Goal: Information Seeking & Learning: Learn about a topic

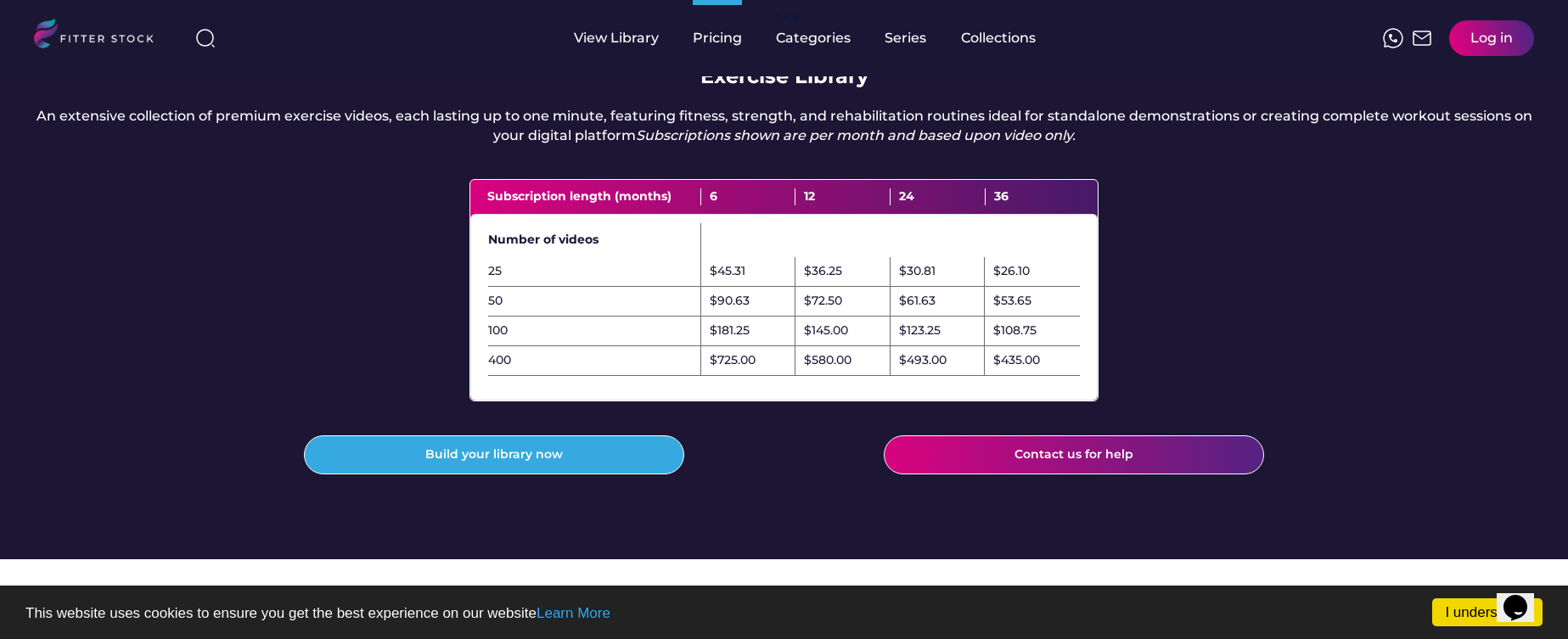
scroll to position [490, 0]
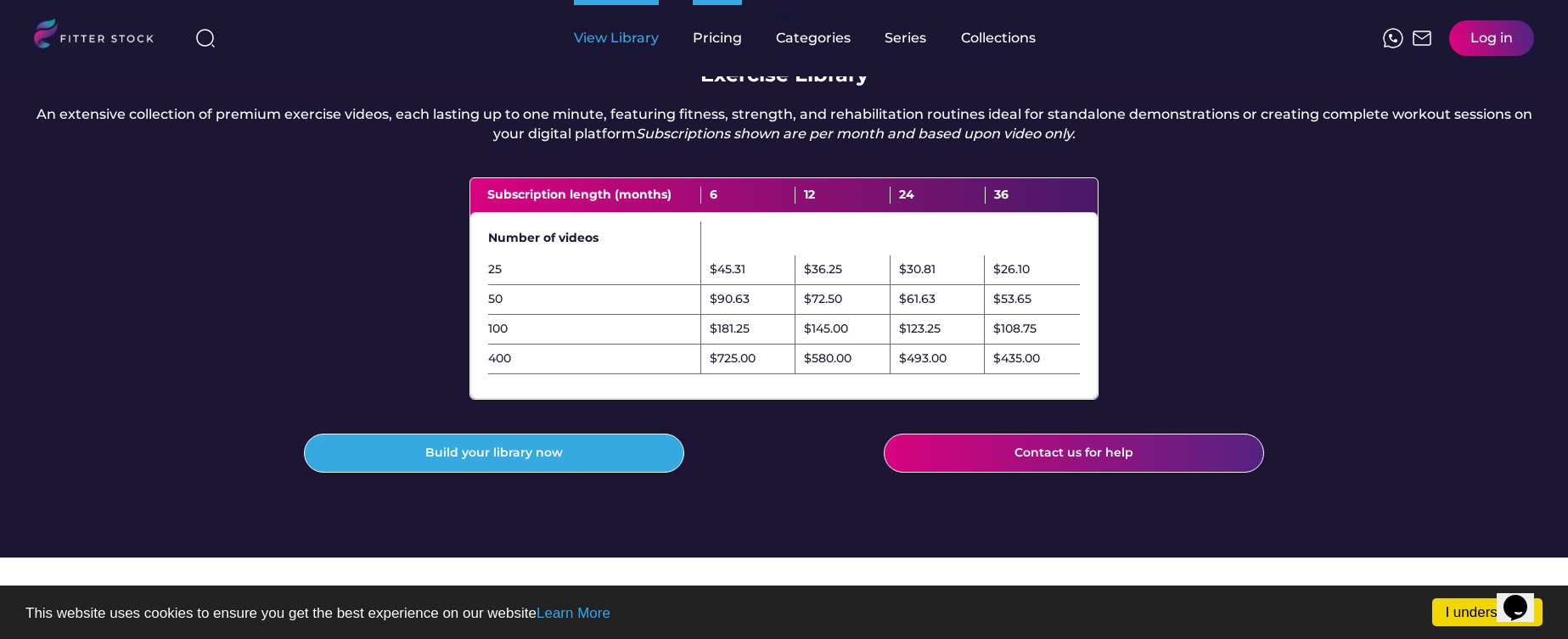
click at [626, 36] on div "View Library" at bounding box center [616, 38] width 85 height 19
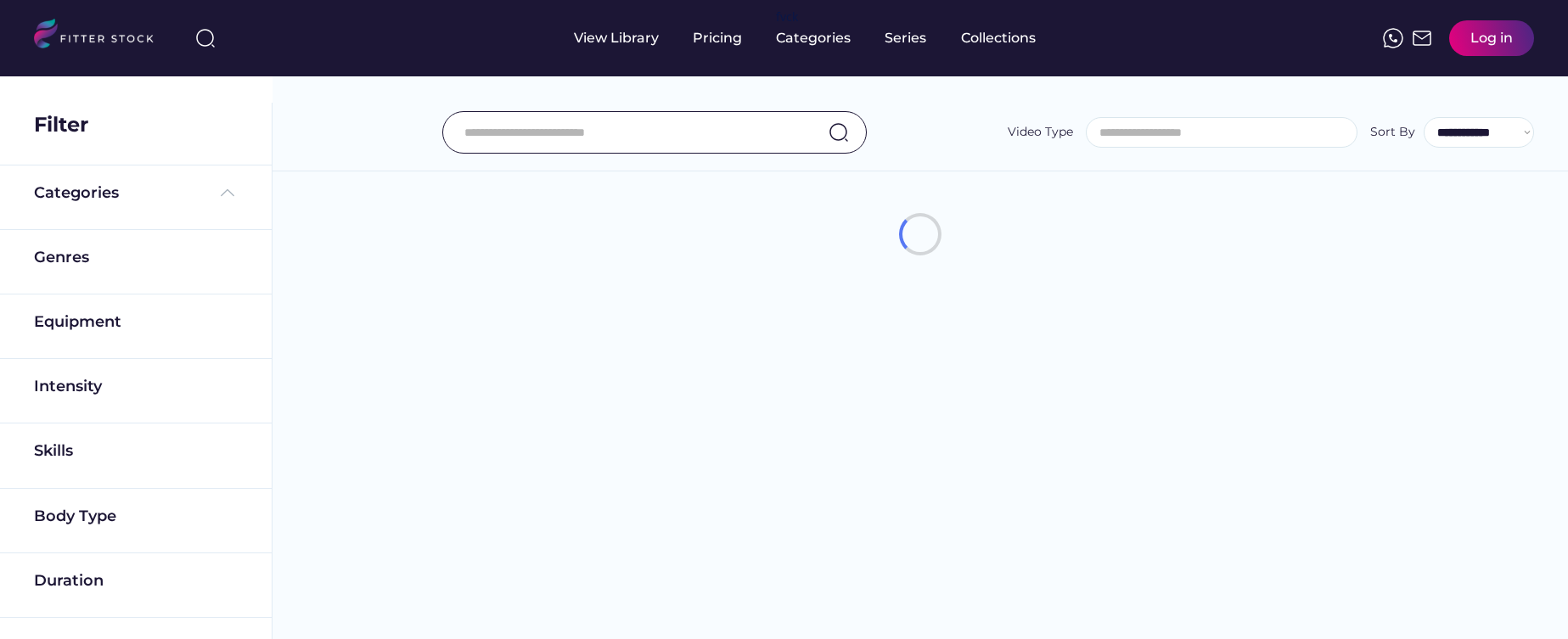
select select
select select "**********"
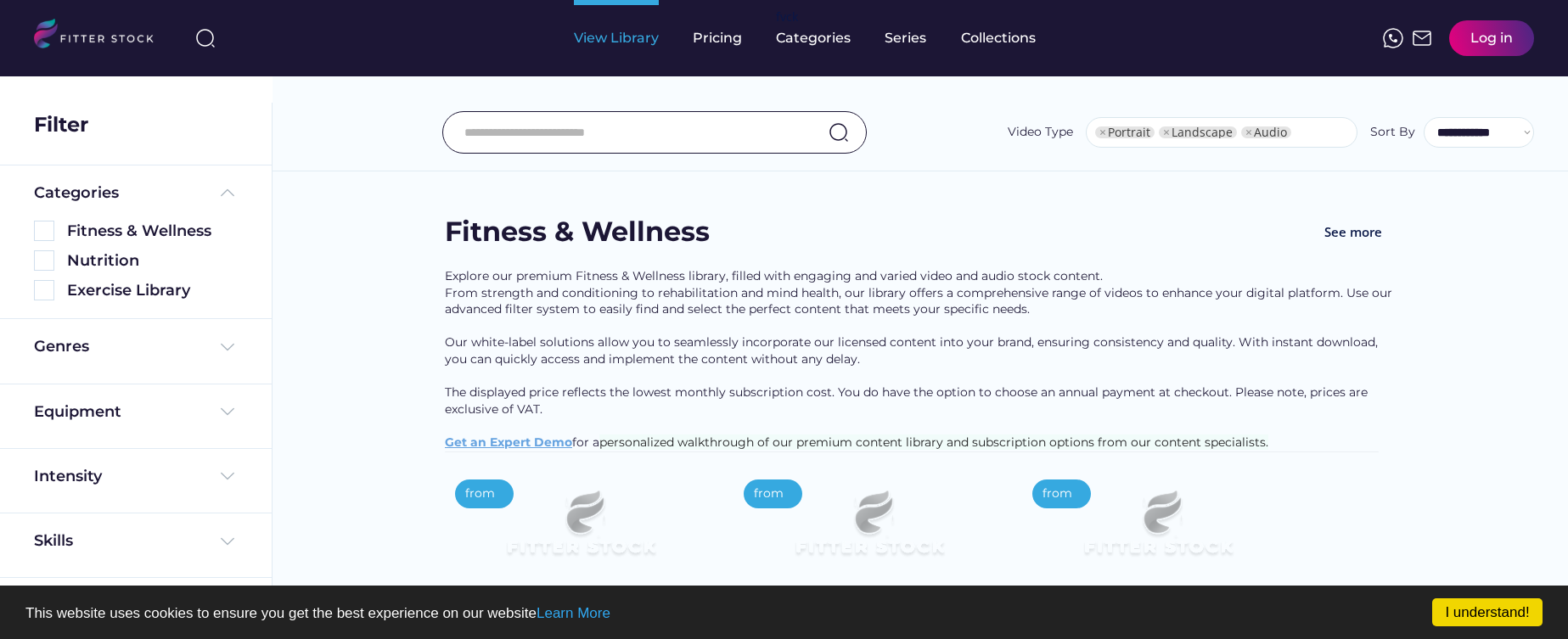
select select "**********"
click at [52, 291] on img at bounding box center [44, 290] width 20 height 20
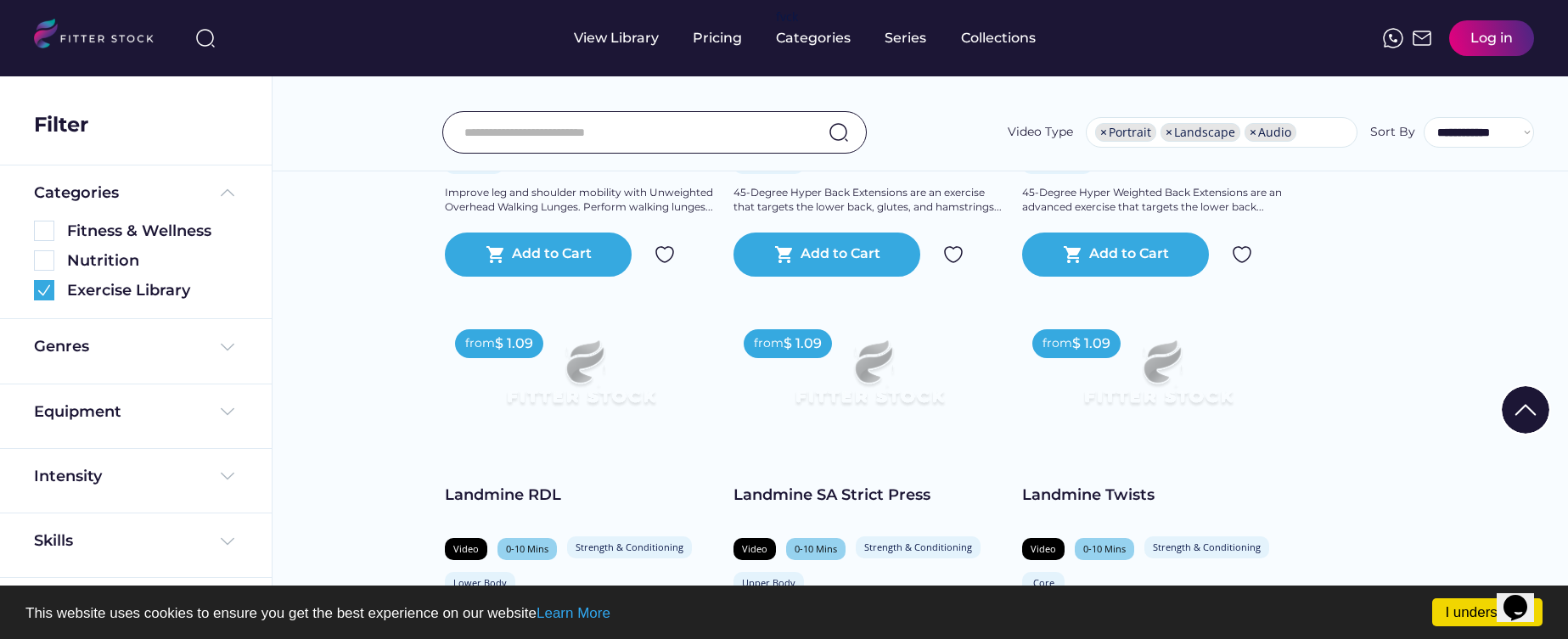
scroll to position [654, 0]
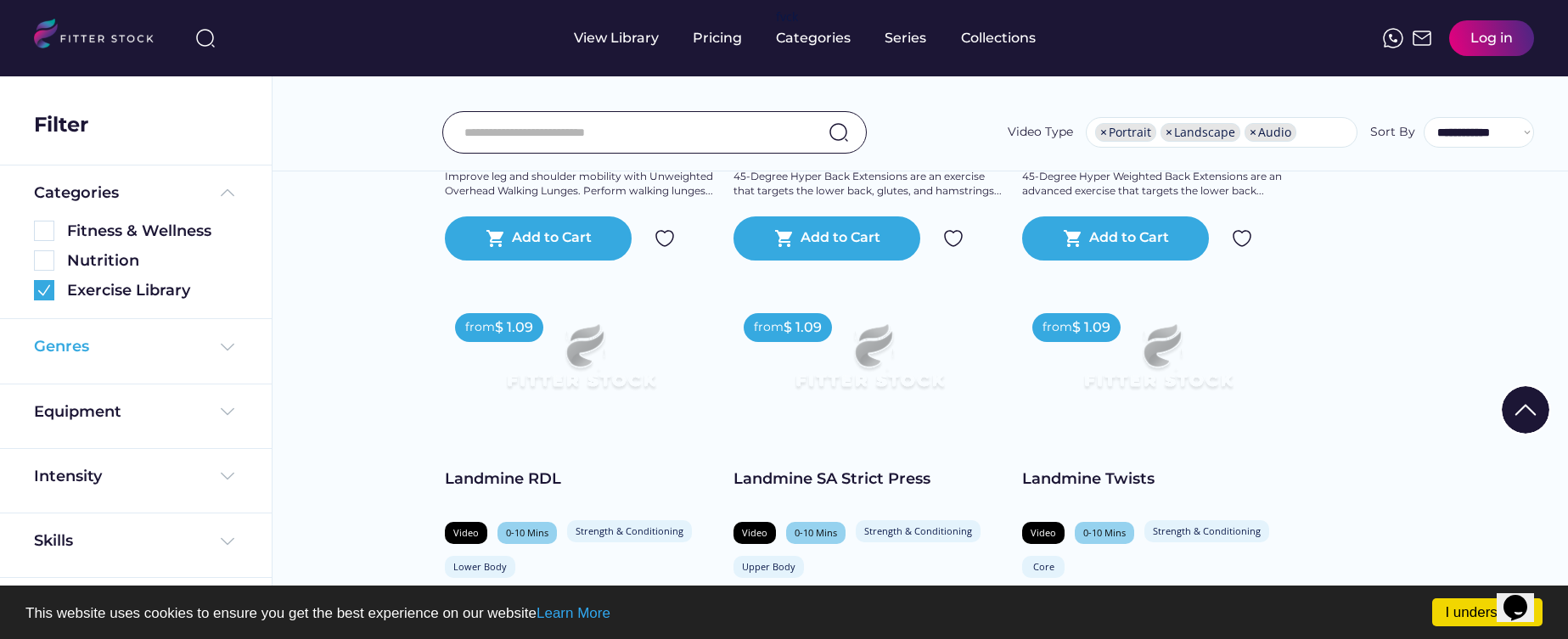
click at [199, 344] on div "Genres" at bounding box center [135, 347] width 204 height 21
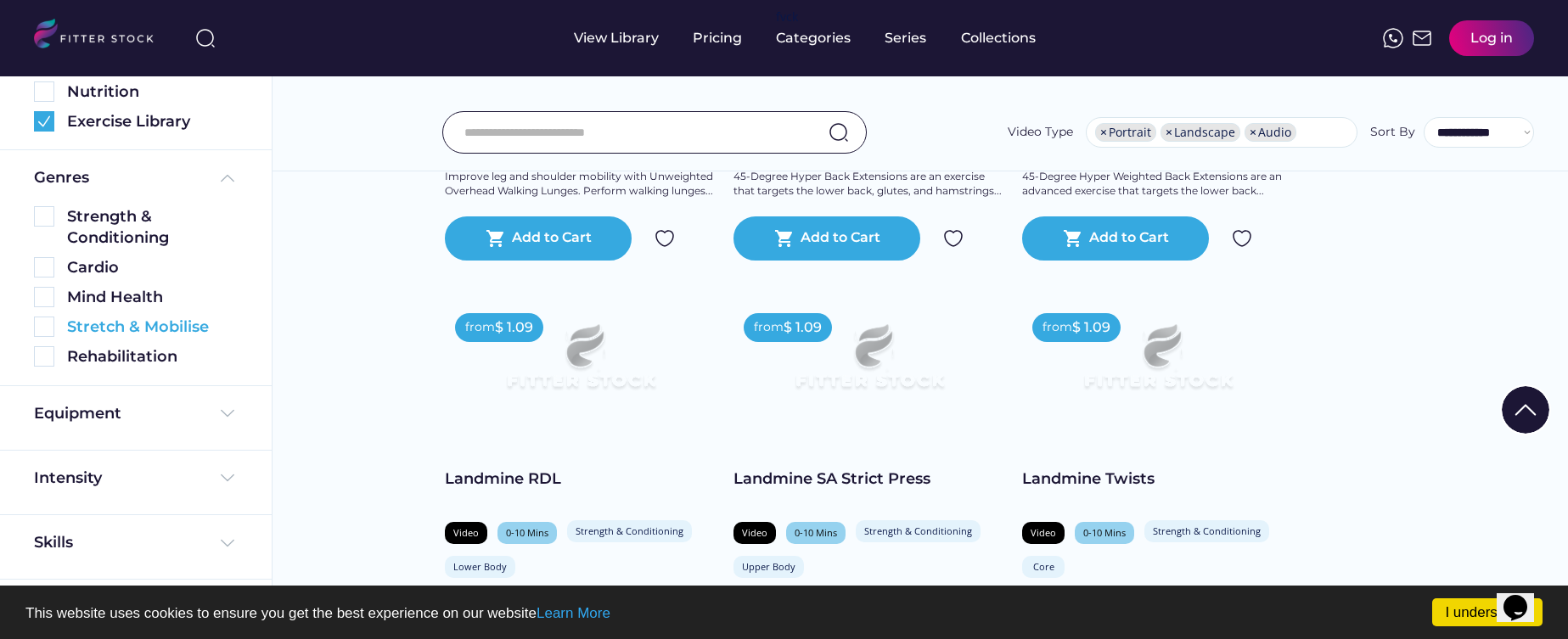
scroll to position [184, 0]
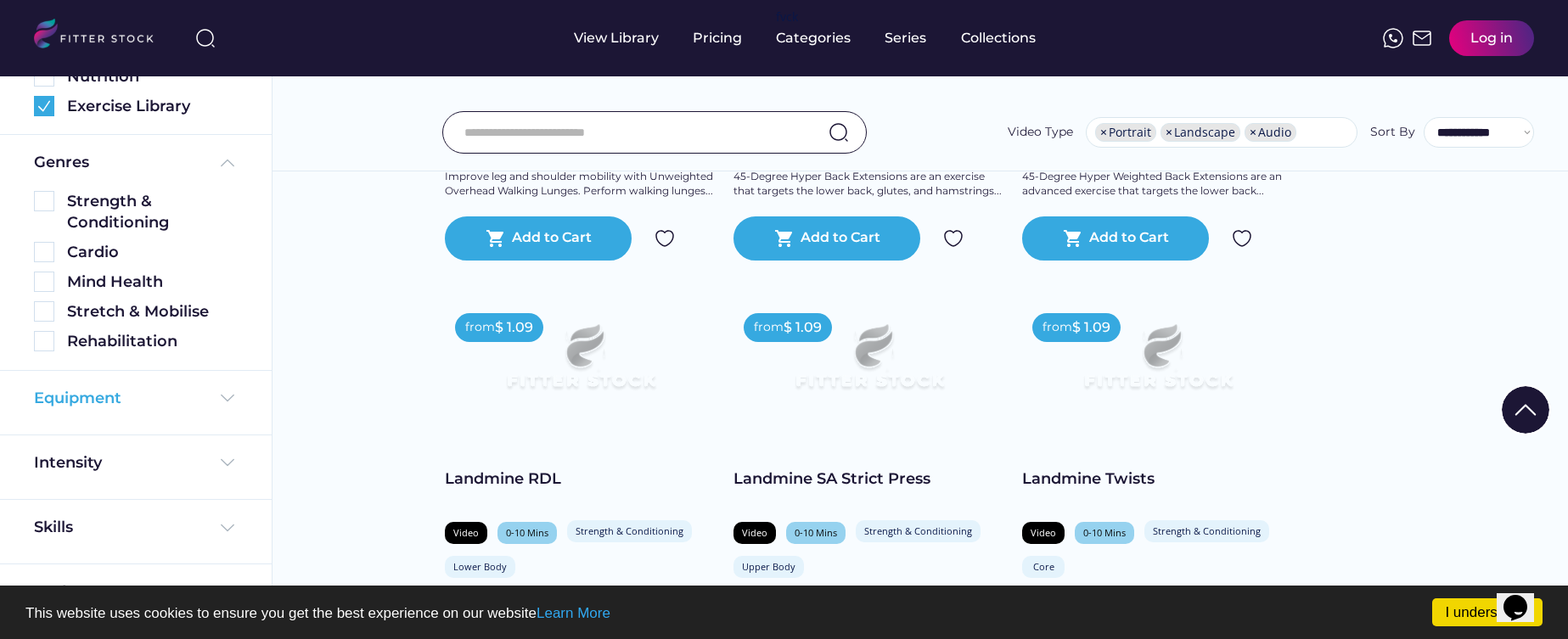
click at [182, 396] on div "Equipment" at bounding box center [135, 398] width 204 height 21
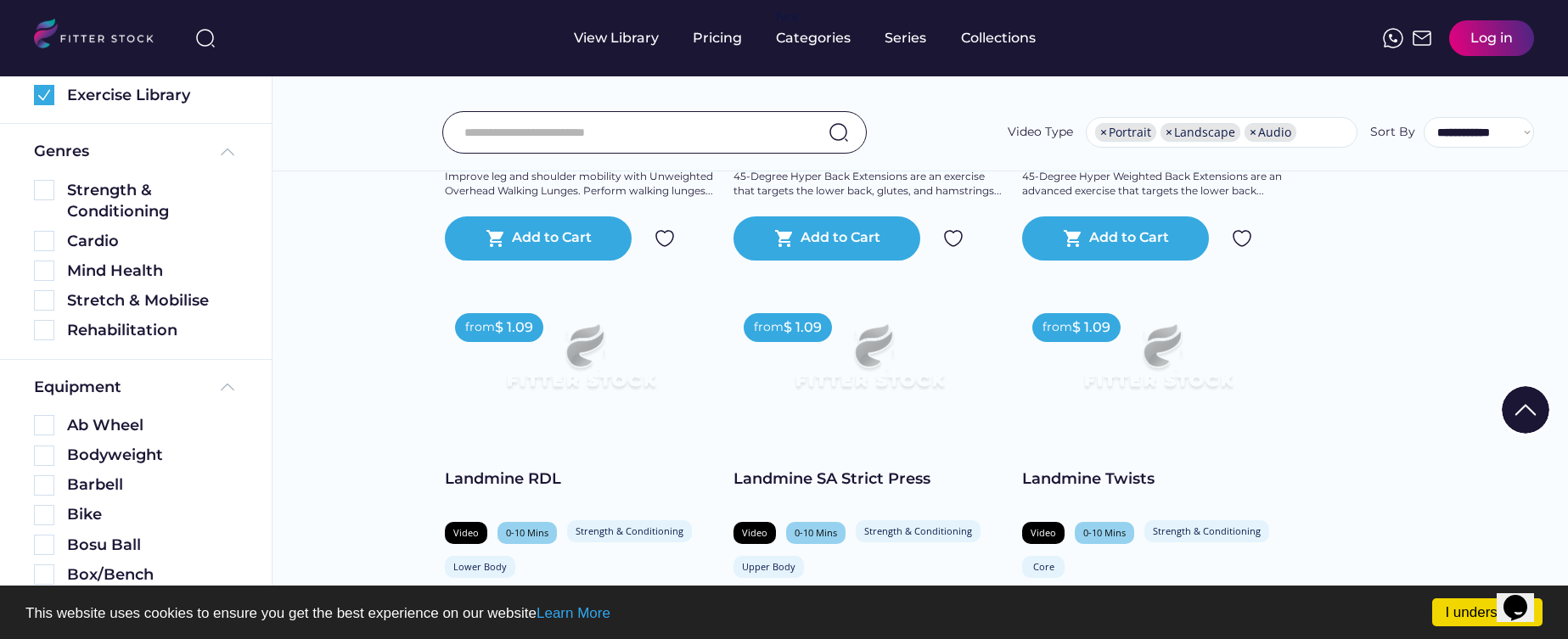
scroll to position [198, 0]
click at [40, 450] on img at bounding box center [44, 453] width 20 height 20
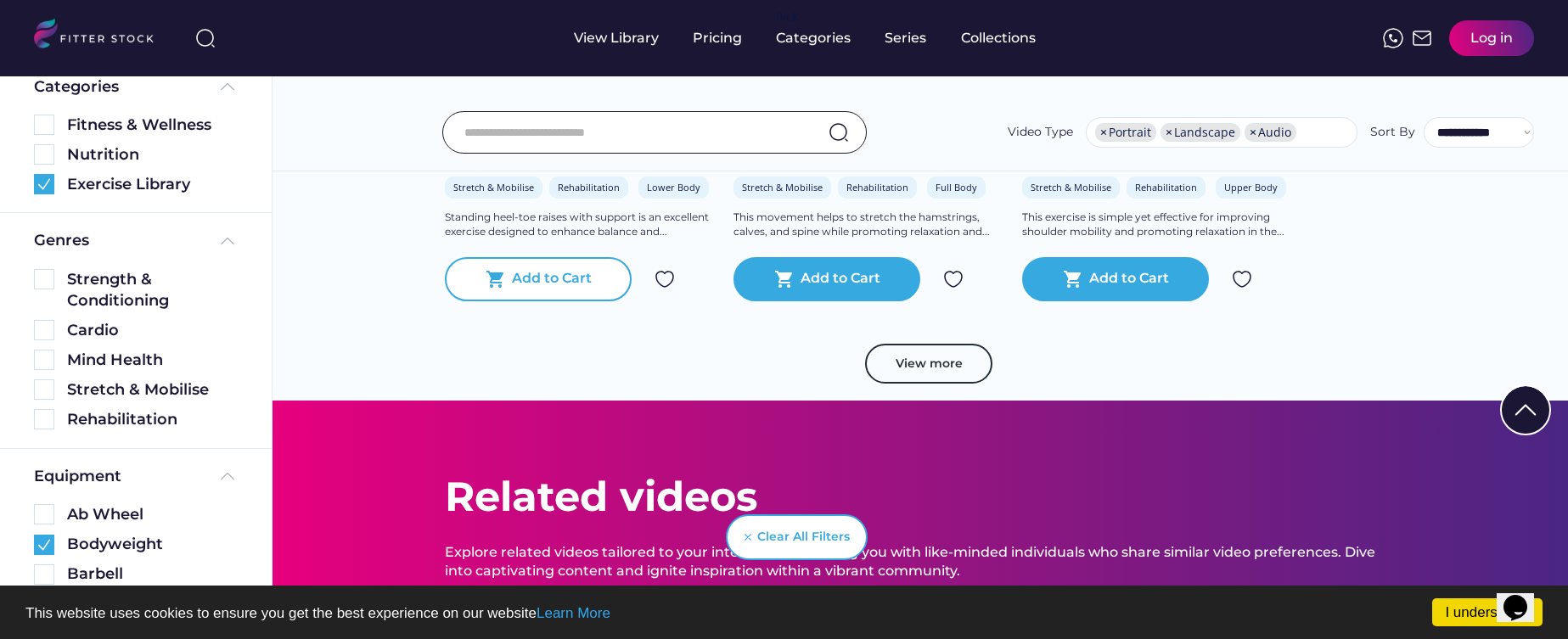
scroll to position [3121, 0]
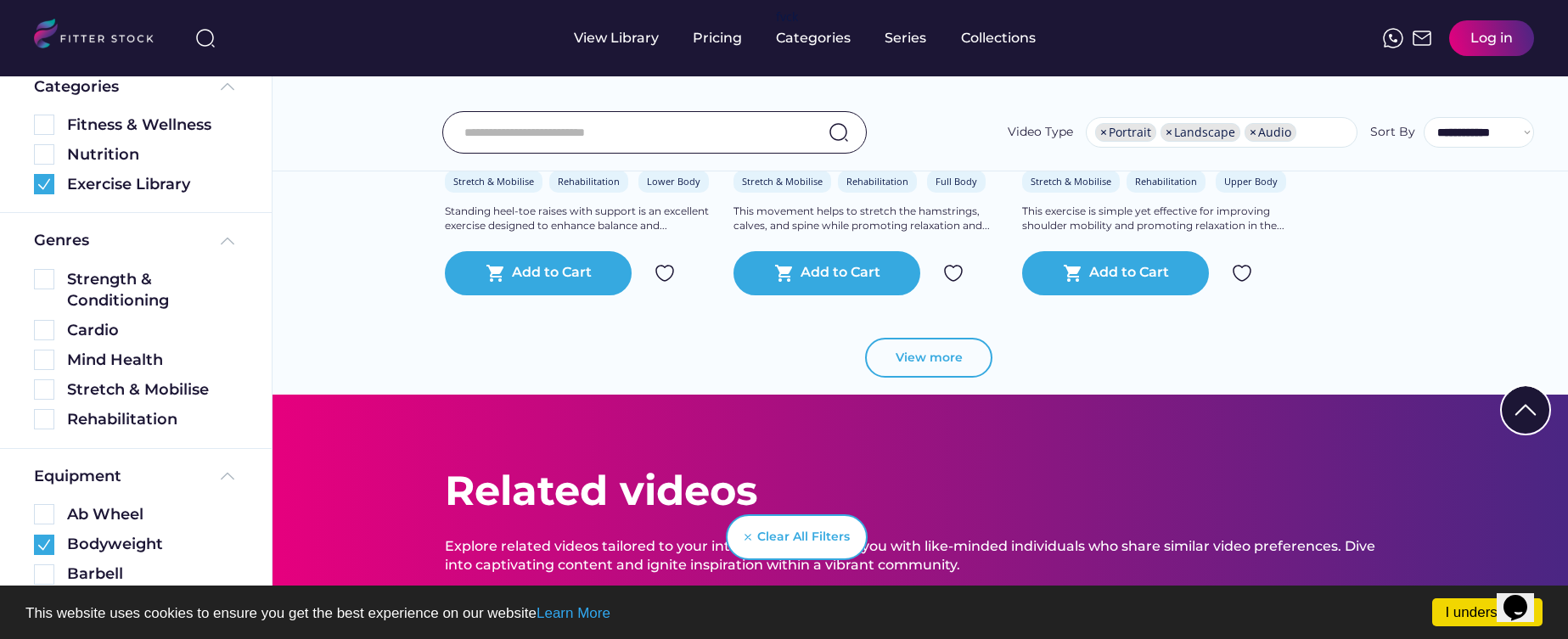
click at [918, 340] on button "View more" at bounding box center [928, 358] width 128 height 41
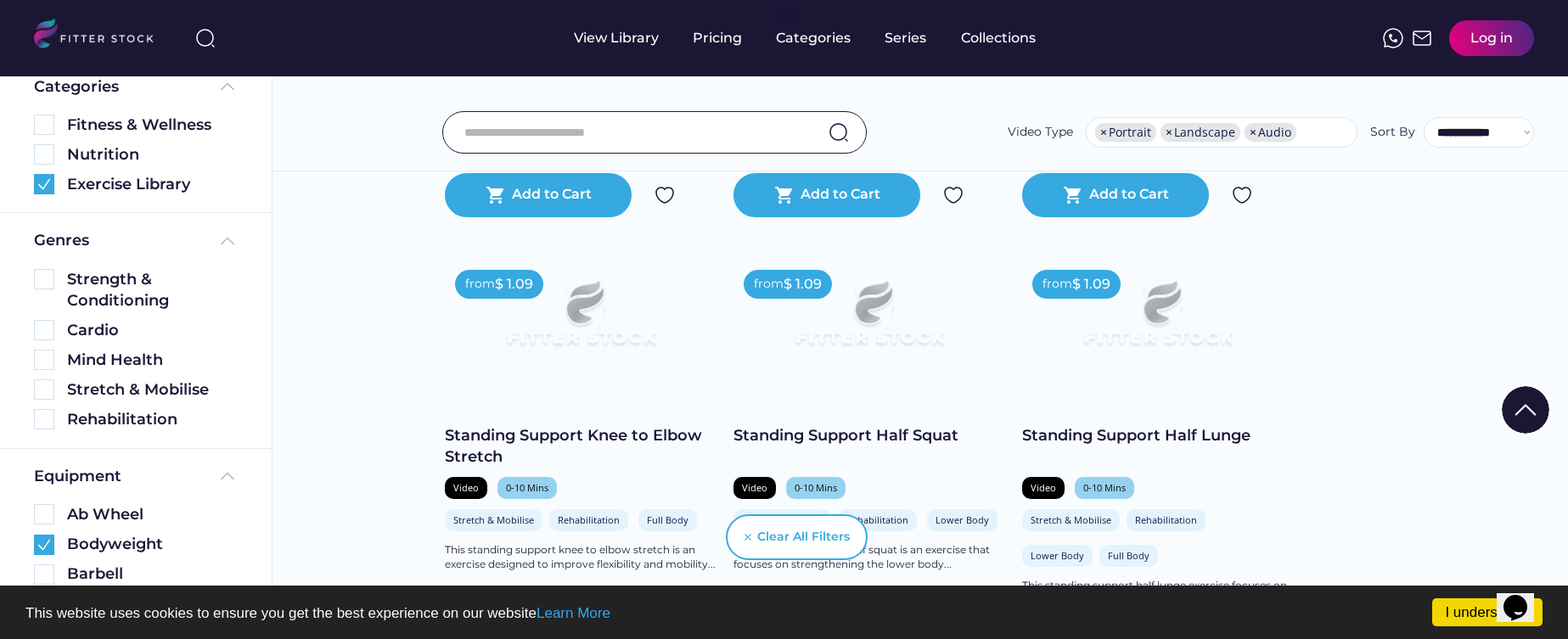
scroll to position [4941, 0]
